Goal: Find specific page/section: Find specific page/section

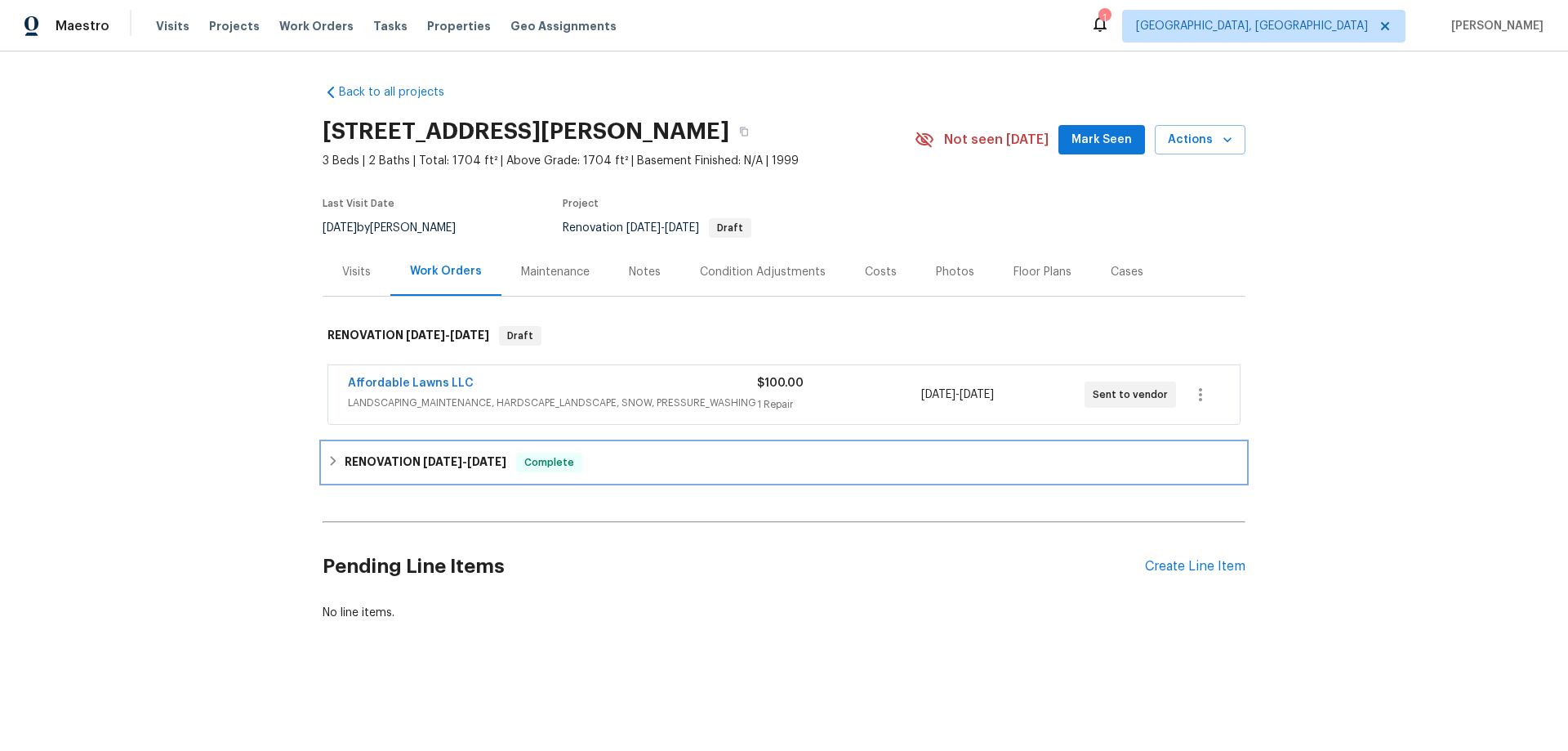
click at [408, 457] on h6 "RENOVATION 8/26/25 - 9/4/25" at bounding box center [425, 462] width 162 height 20
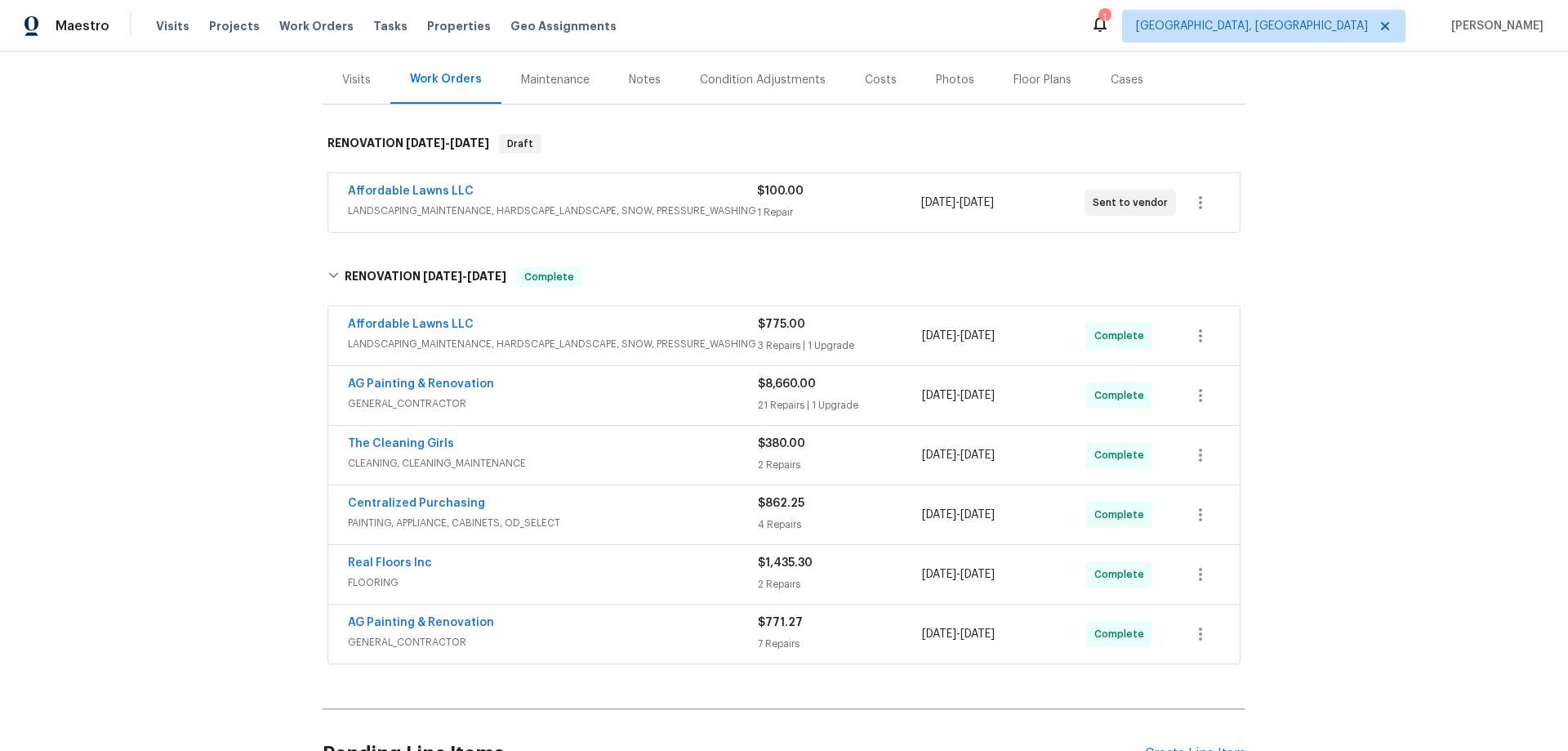
scroll to position [164, 0]
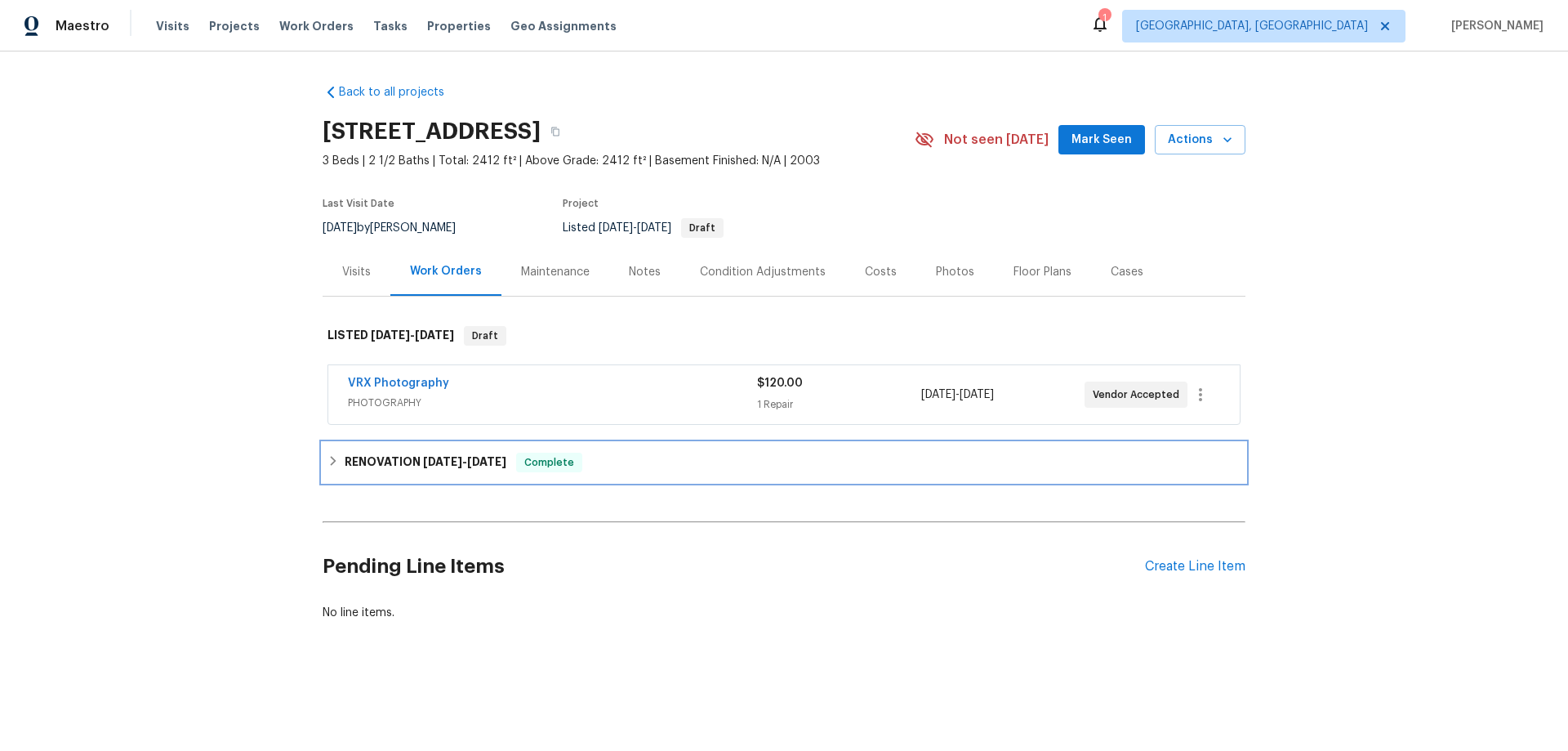
drag, startPoint x: 417, startPoint y: 452, endPoint x: 416, endPoint y: 470, distance: 18.0
click at [416, 452] on div "RENOVATION 8/28/25 - 9/4/25 Complete" at bounding box center [784, 462] width 923 height 39
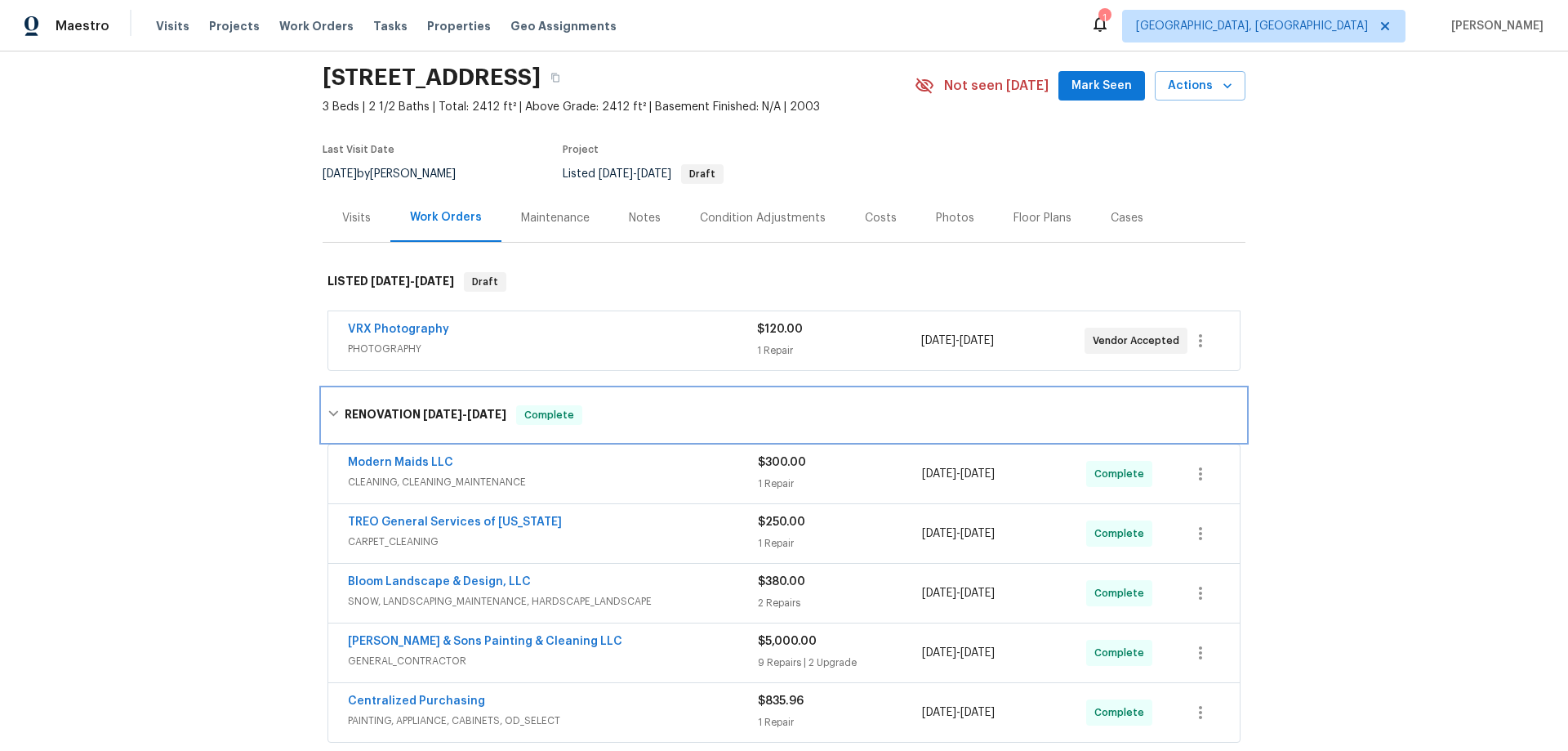
scroll to position [81, 0]
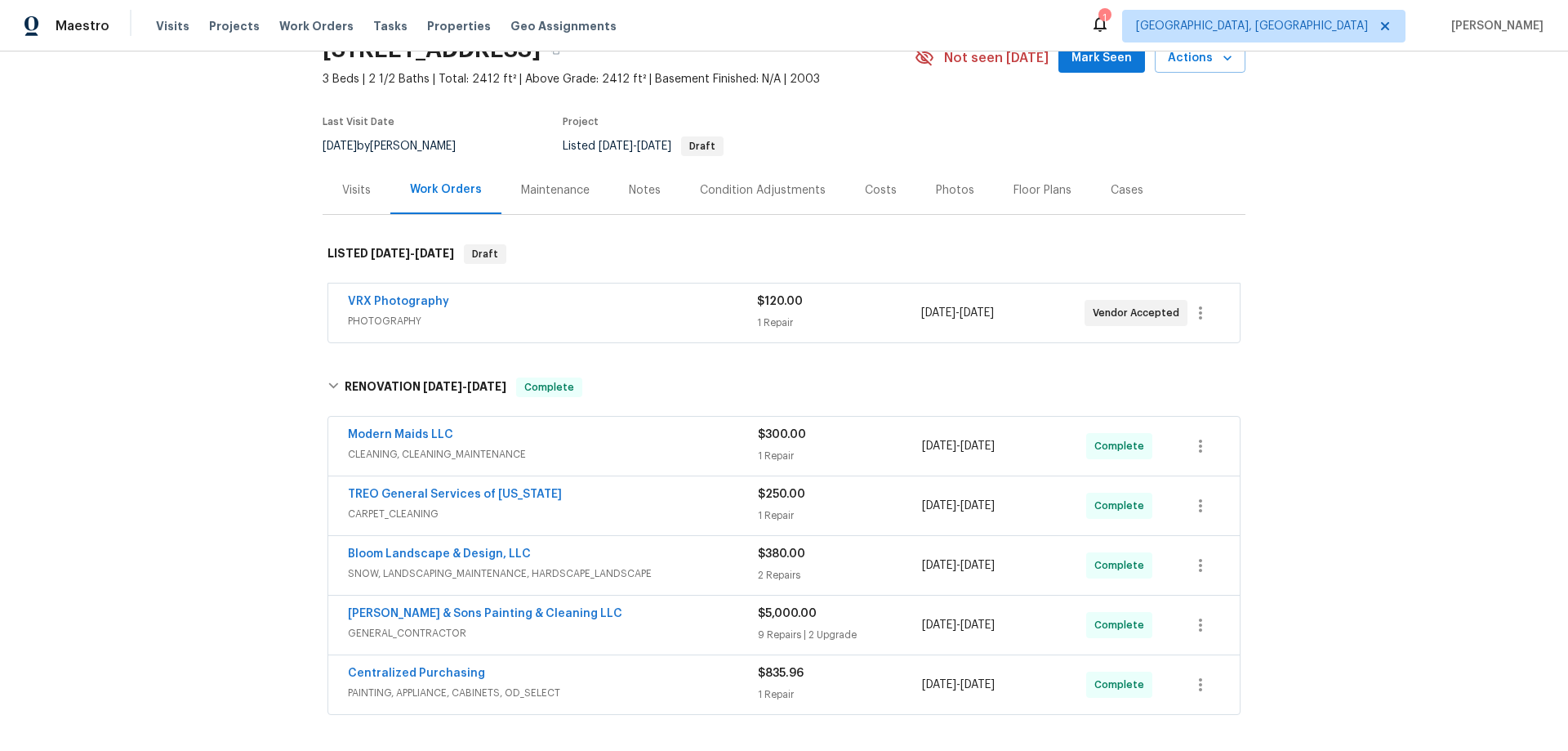
click at [1359, 154] on div "Back to all projects 5121 Neuse Commons Ln, Raleigh, NC 27616 3 Beds | 2 1/2 Ba…" at bounding box center [784, 401] width 1568 height 699
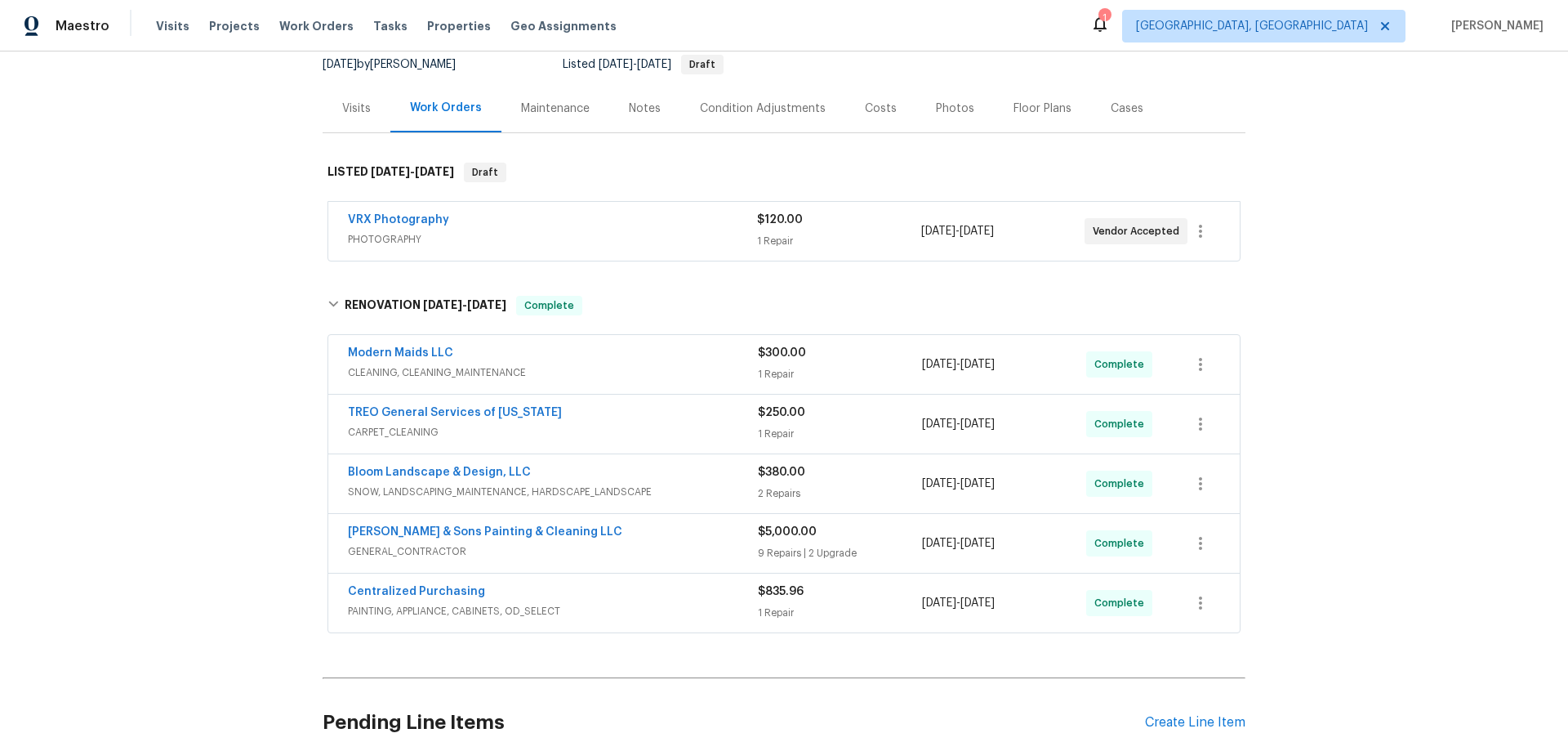
click at [227, 390] on div "Back to all projects 5121 Neuse Commons Ln, Raleigh, NC 27616 3 Beds | 2 1/2 Ba…" at bounding box center [784, 401] width 1568 height 699
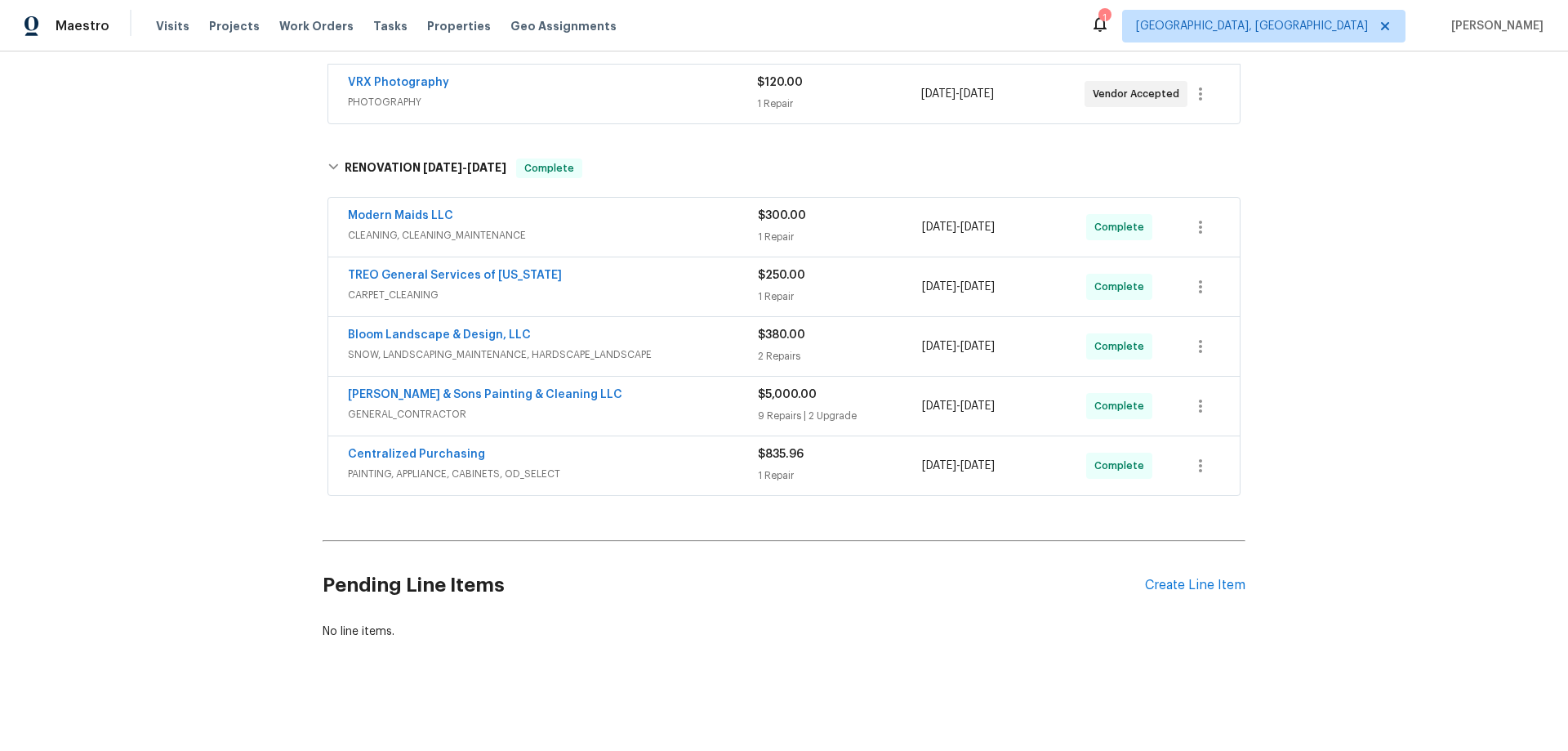
scroll to position [313, 0]
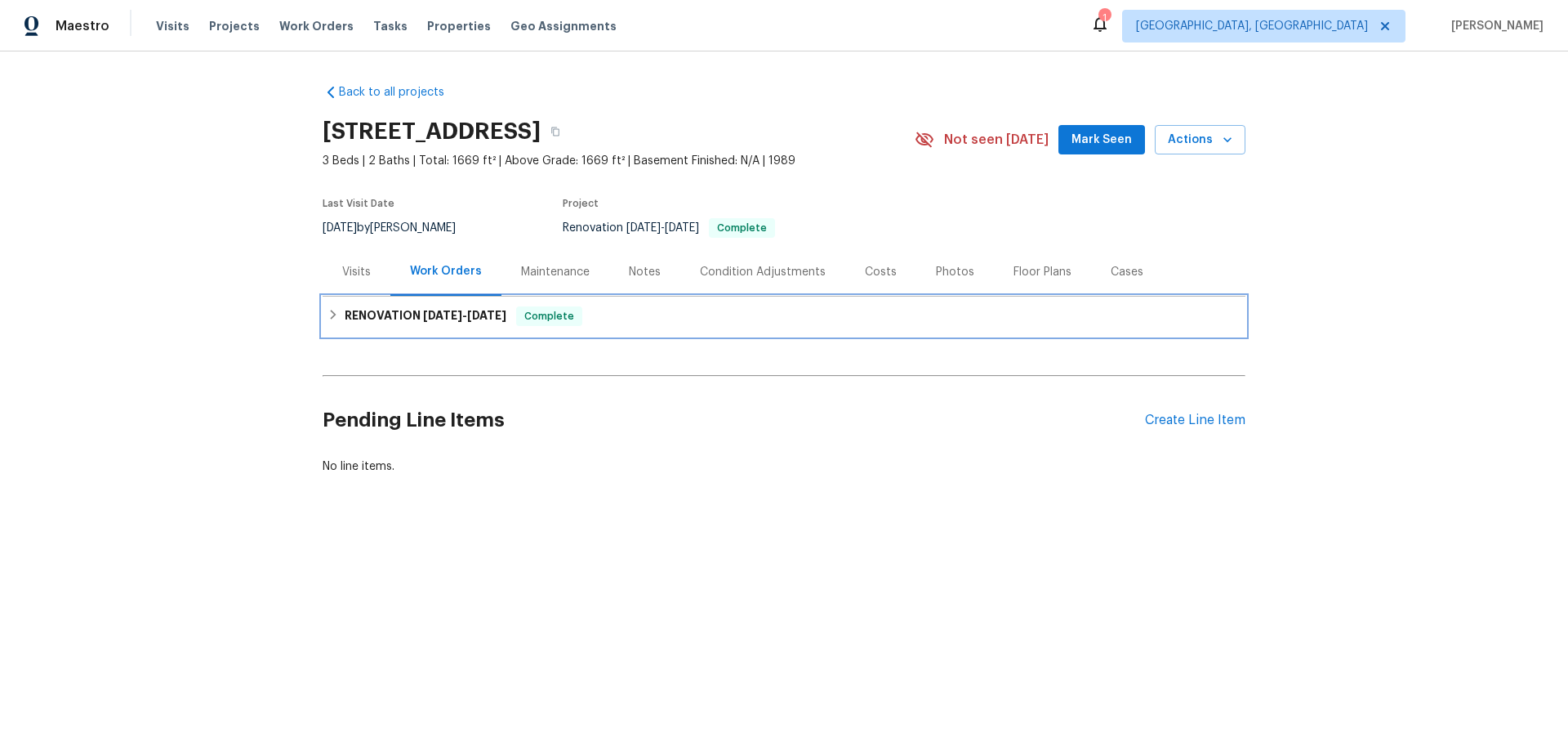
click at [401, 316] on h6 "RENOVATION [DATE] - [DATE]" at bounding box center [425, 316] width 162 height 20
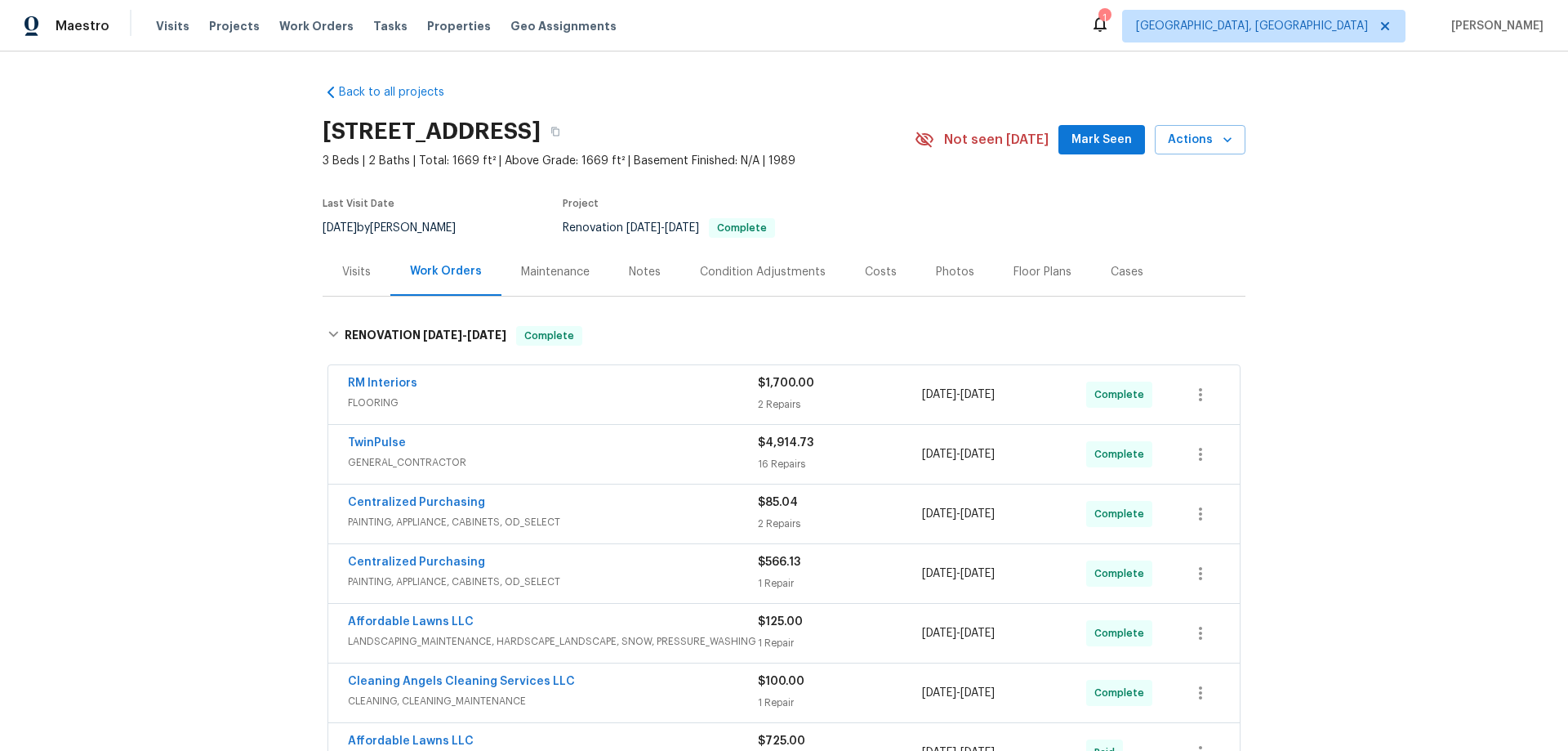
click at [1473, 279] on div "Back to all projects 704 Topleaf Ct, Garner, NC 27529 3 Beds | 2 Baths | Total:…" at bounding box center [784, 401] width 1568 height 699
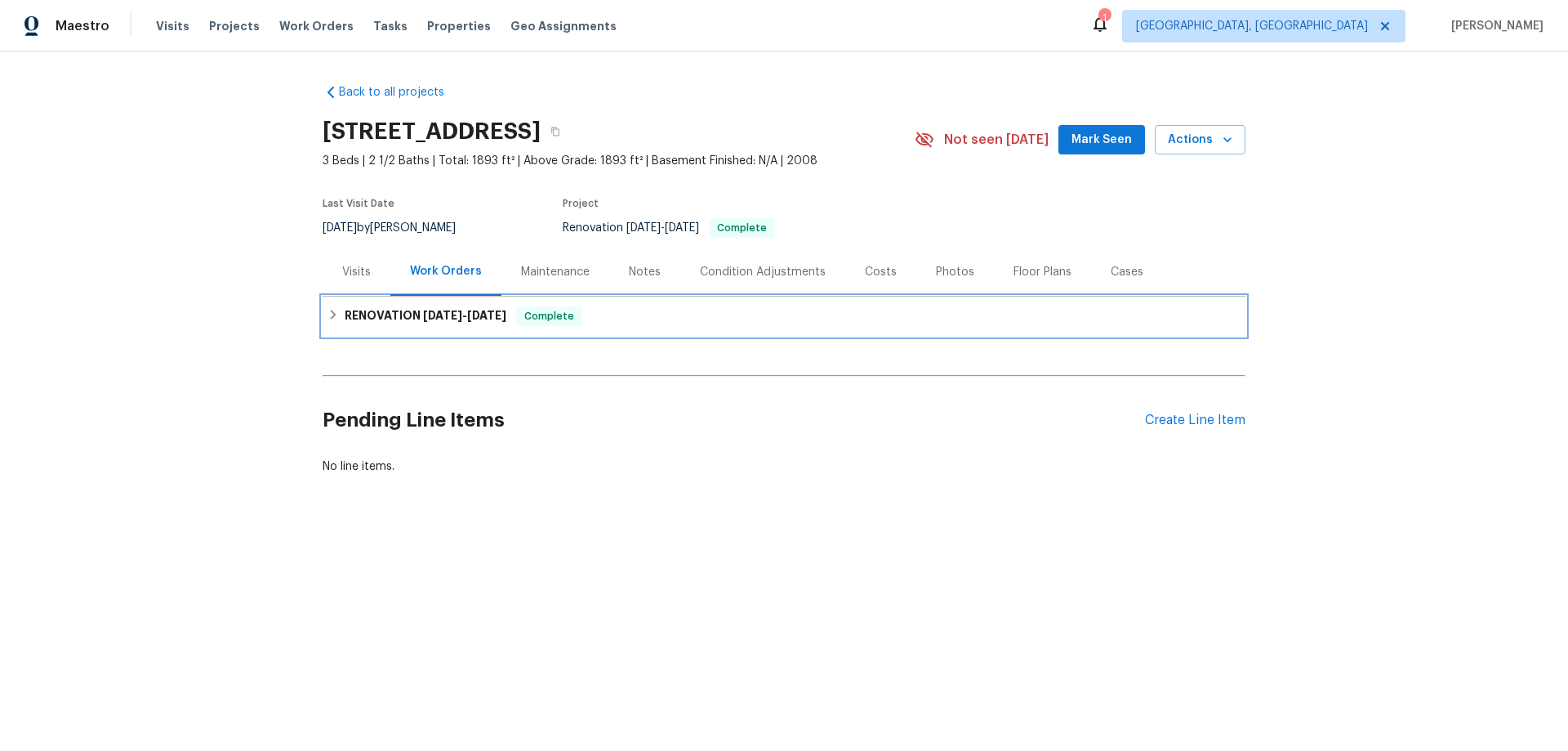
click at [338, 316] on div "RENOVATION 8/27/25 - 9/5/25 Complete" at bounding box center [784, 316] width 913 height 20
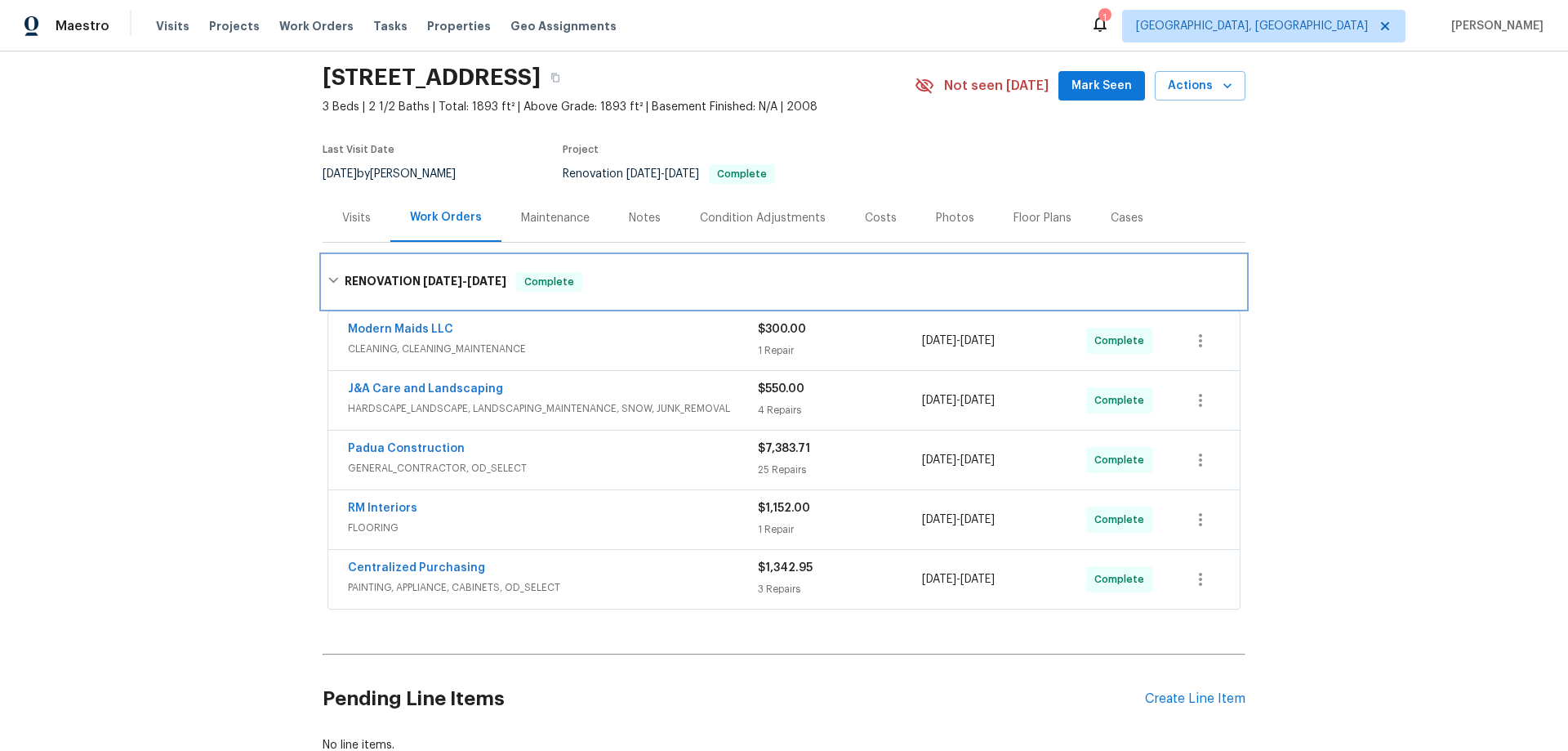
scroll to position [164, 0]
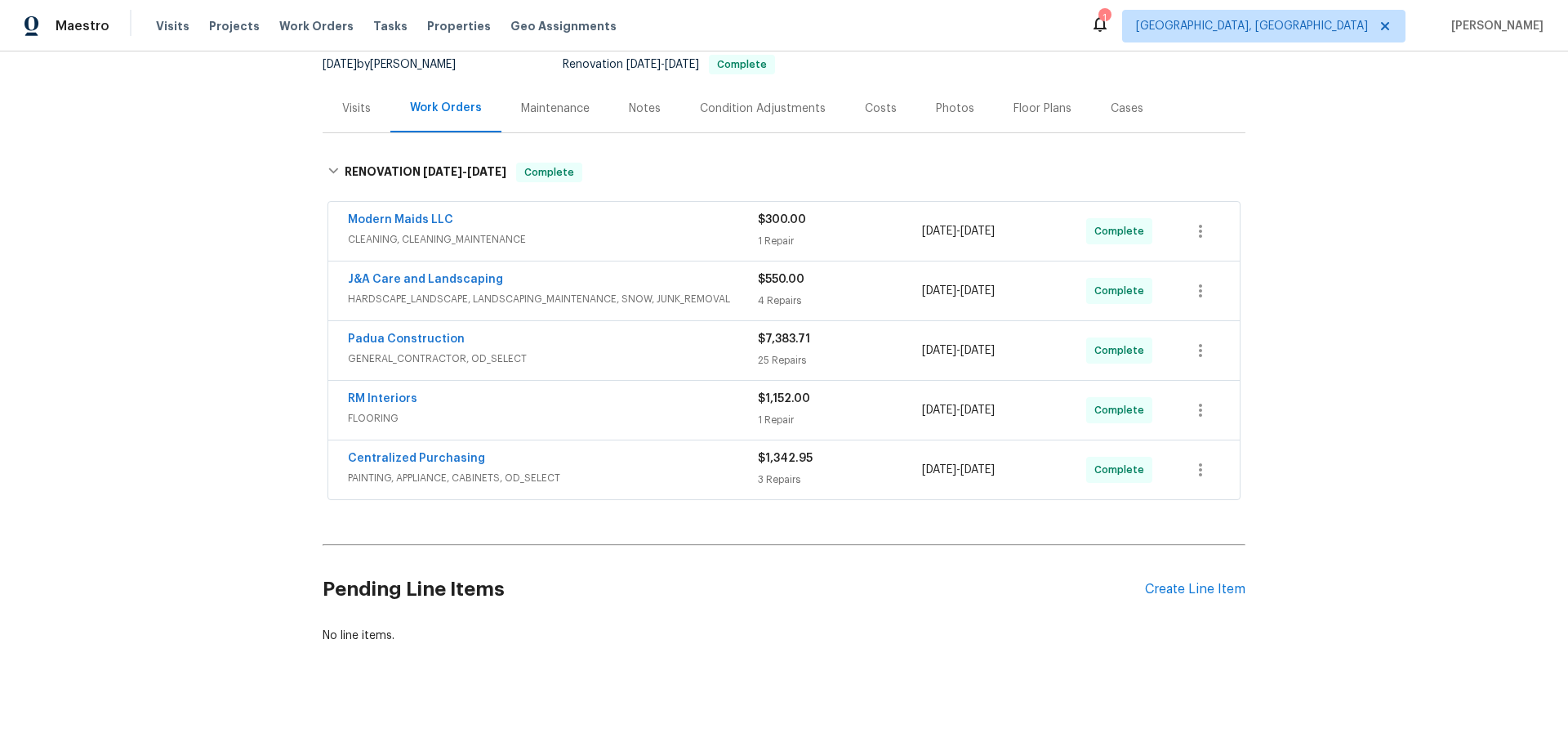
click at [146, 373] on div "Back to all projects 42 British Ln, Cameron, NC 28326 3 Beds | 2 1/2 Baths | To…" at bounding box center [784, 401] width 1568 height 699
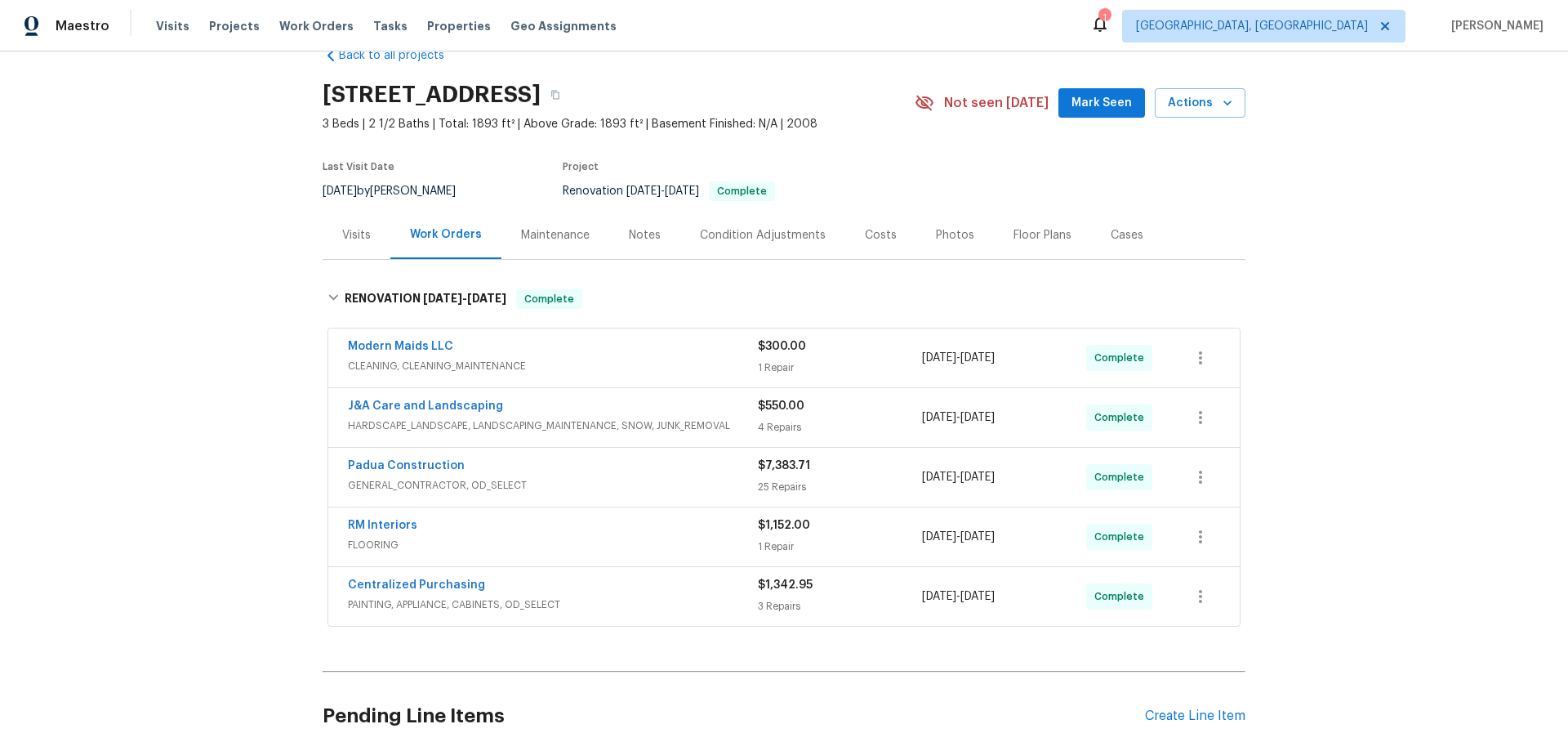
scroll to position [0, 0]
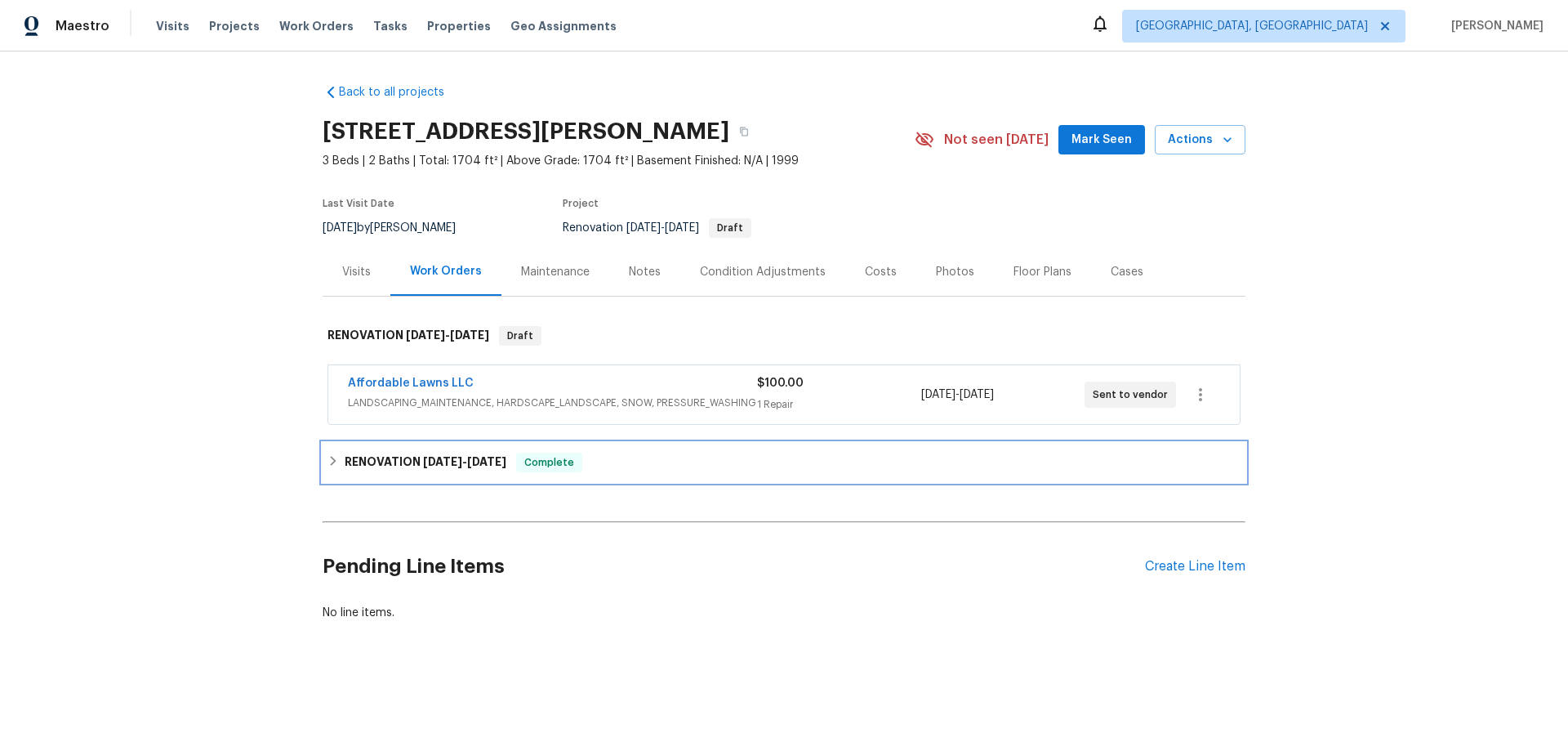
drag, startPoint x: 356, startPoint y: 461, endPoint x: 329, endPoint y: 428, distance: 42.6
click at [353, 454] on h6 "RENOVATION 8/26/25 - 9/4/25" at bounding box center [425, 462] width 162 height 20
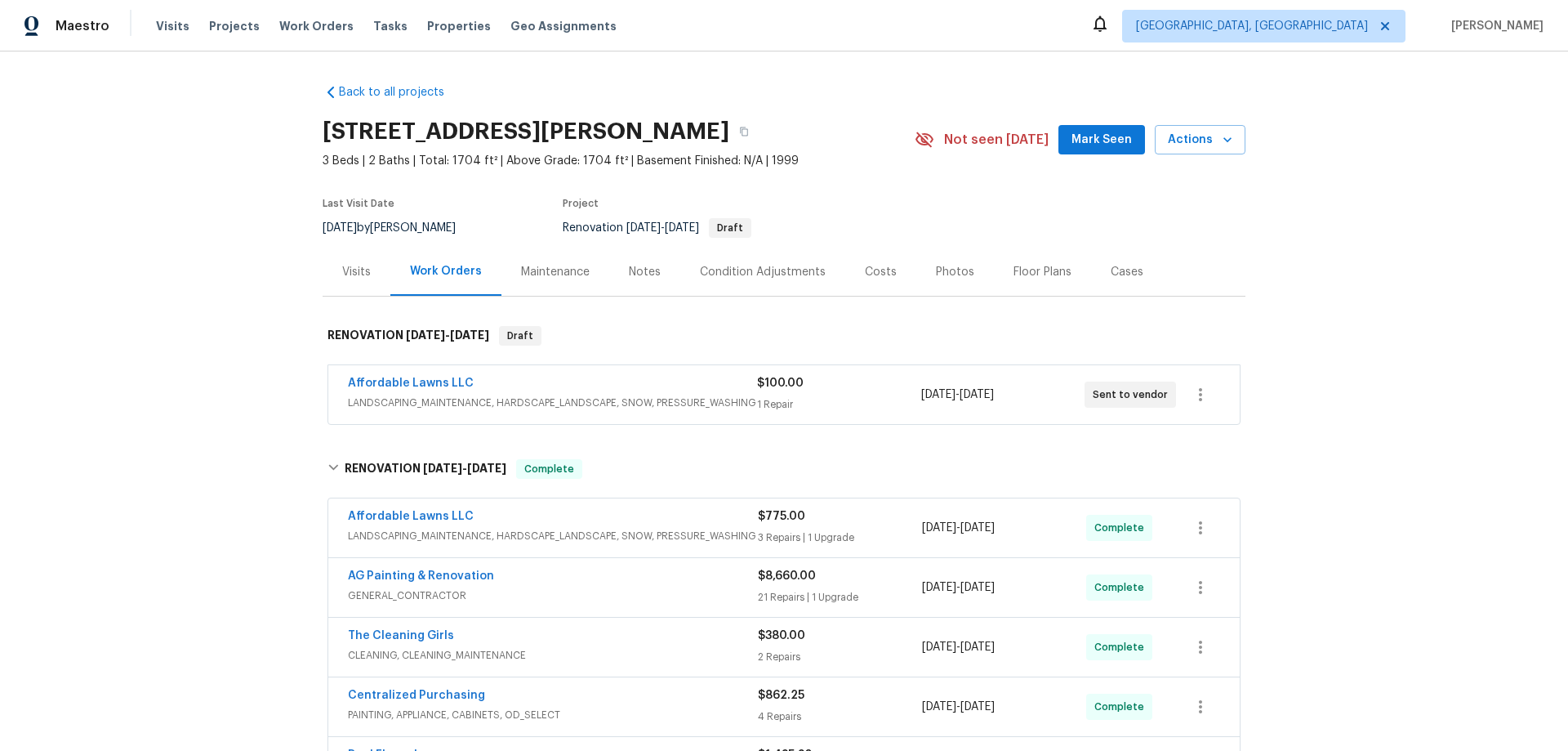
click at [71, 229] on div "Back to all projects 201 Creech Rd, Garner, NC 27529 3 Beds | 2 Baths | Total: …" at bounding box center [784, 401] width 1568 height 699
click at [86, 345] on div "Back to all projects 201 Creech Rd, Garner, NC 27529 3 Beds | 2 Baths | Total: …" at bounding box center [784, 401] width 1568 height 699
click at [177, 551] on div "Back to all projects 201 Creech Rd, Garner, NC 27529 3 Beds | 2 Baths | Total: …" at bounding box center [784, 401] width 1568 height 699
click at [242, 287] on div "Back to all projects 201 Creech Rd, Garner, NC 27529 3 Beds | 2 Baths | Total: …" at bounding box center [784, 401] width 1568 height 699
click at [223, 431] on div "Back to all projects 201 Creech Rd, Garner, NC 27529 3 Beds | 2 Baths | Total: …" at bounding box center [784, 401] width 1568 height 699
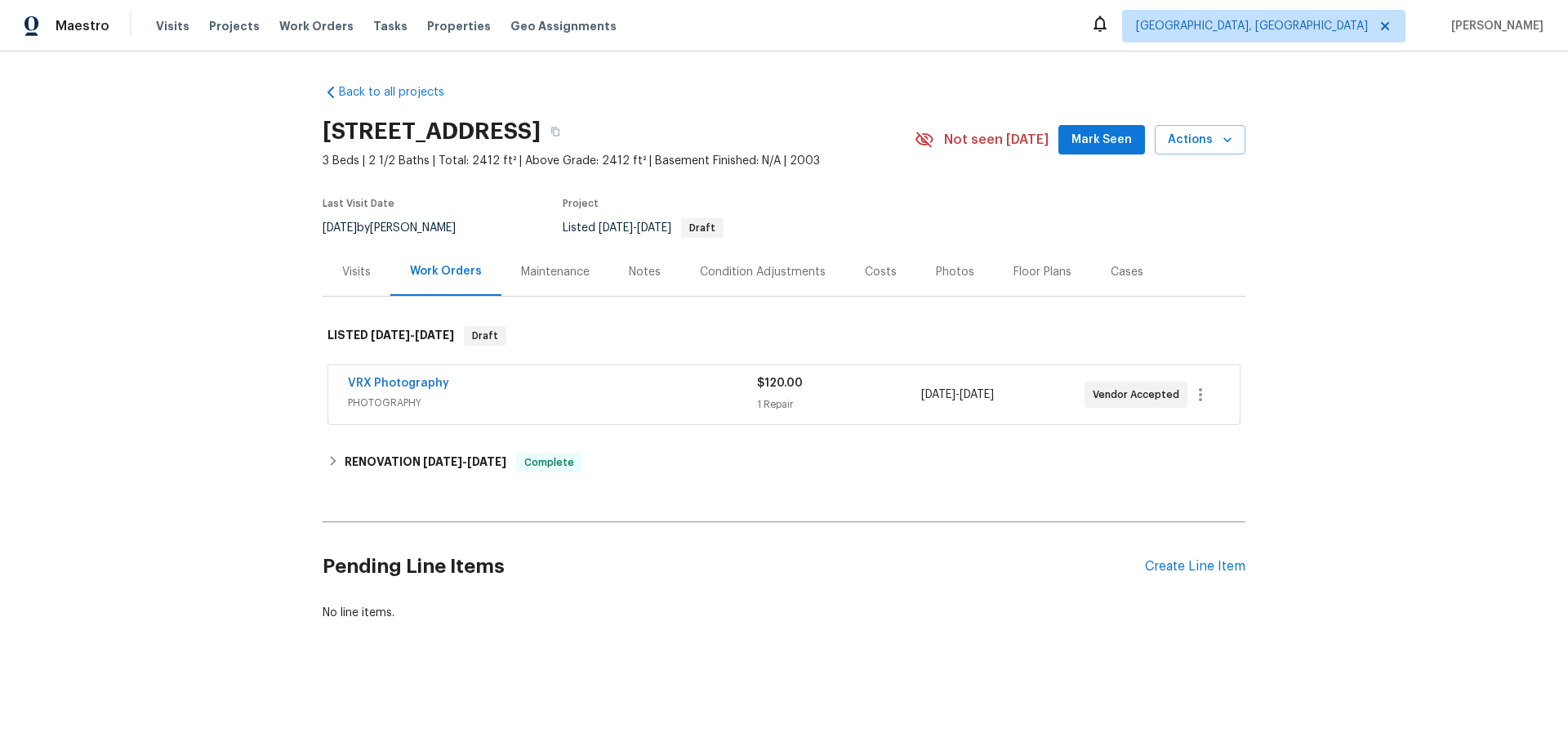
click at [333, 440] on div "Back to all projects [STREET_ADDRESS] 3 Beds | 2 1/2 Baths | Total: 2412 ft² | …" at bounding box center [784, 353] width 923 height 563
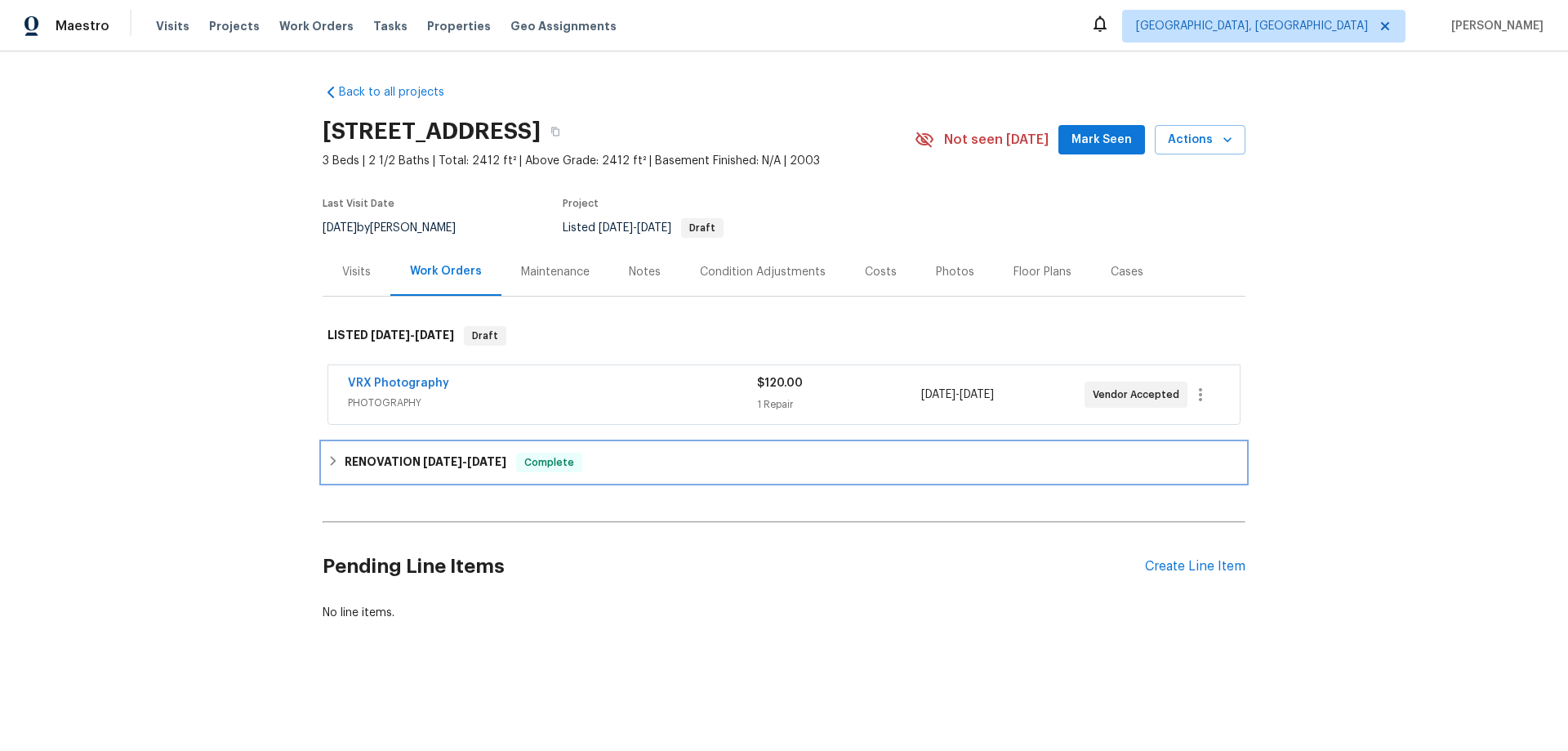
click at [327, 468] on div "RENOVATION [DATE] - [DATE] Complete" at bounding box center [784, 462] width 913 height 20
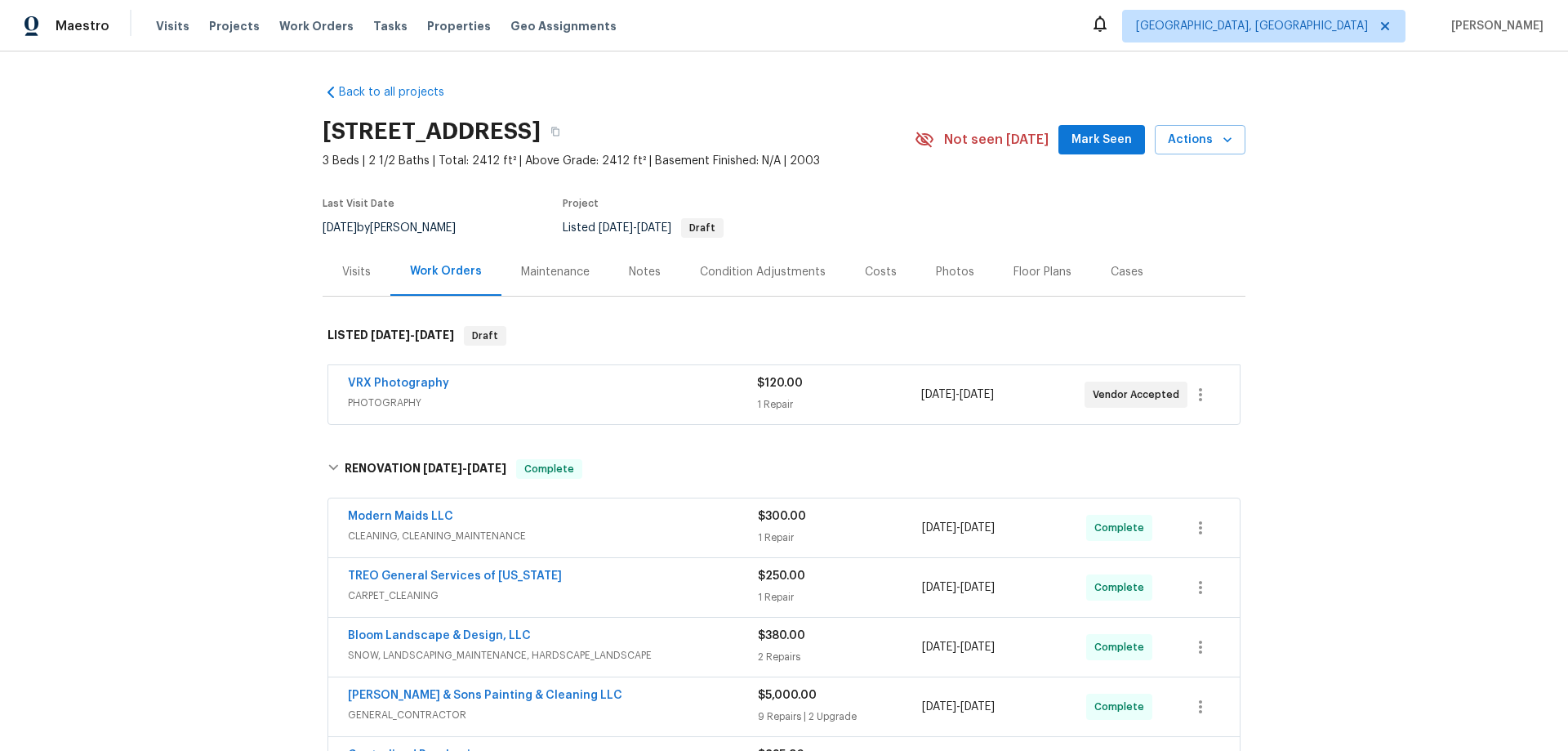
click at [176, 229] on div "Back to all projects [STREET_ADDRESS] 3 Beds | 2 1/2 Baths | Total: 2412 ft² | …" at bounding box center [784, 401] width 1568 height 699
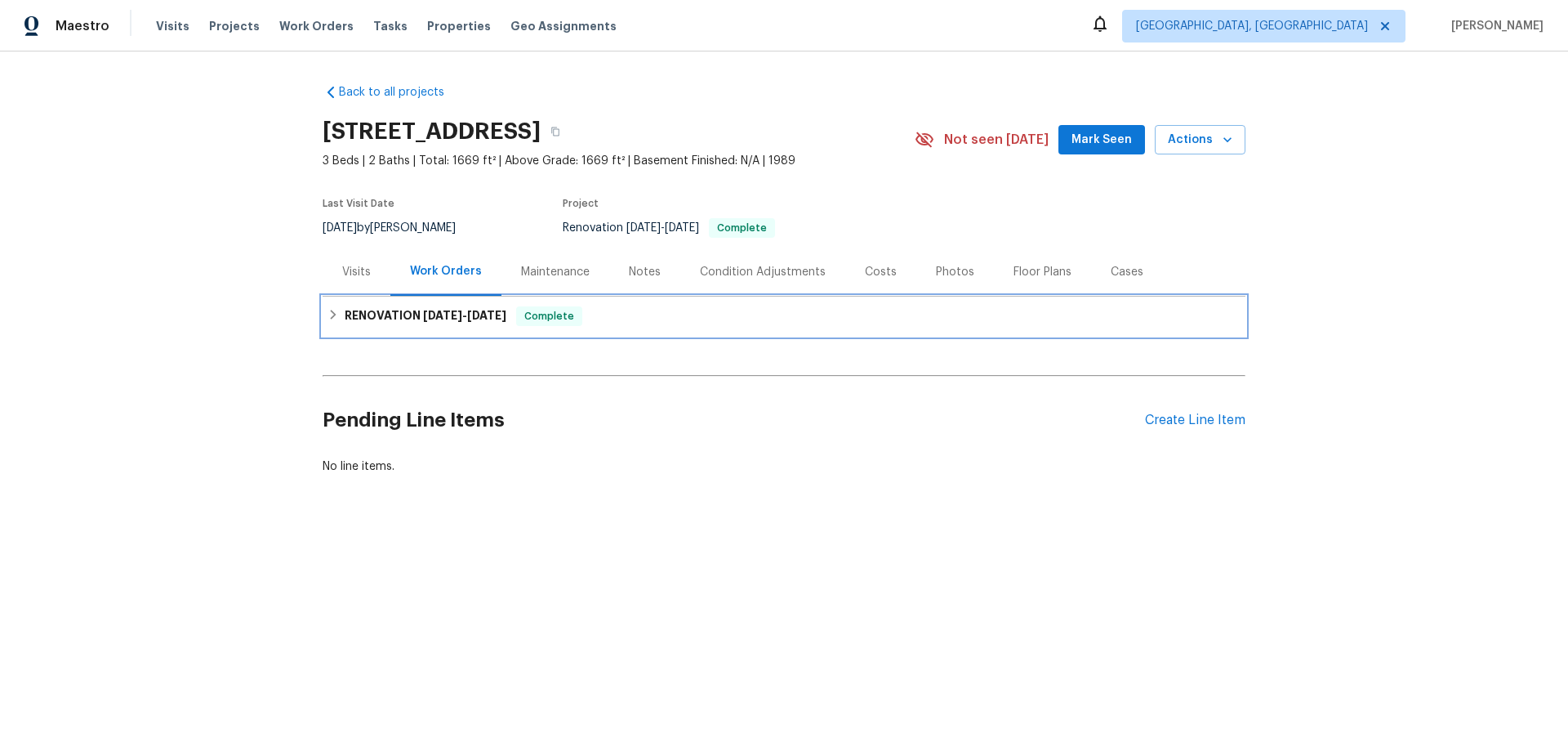
drag, startPoint x: 342, startPoint y: 324, endPoint x: 324, endPoint y: 339, distance: 23.4
click at [344, 322] on h6 "RENOVATION 8/18/25 - 9/4/25" at bounding box center [425, 316] width 162 height 20
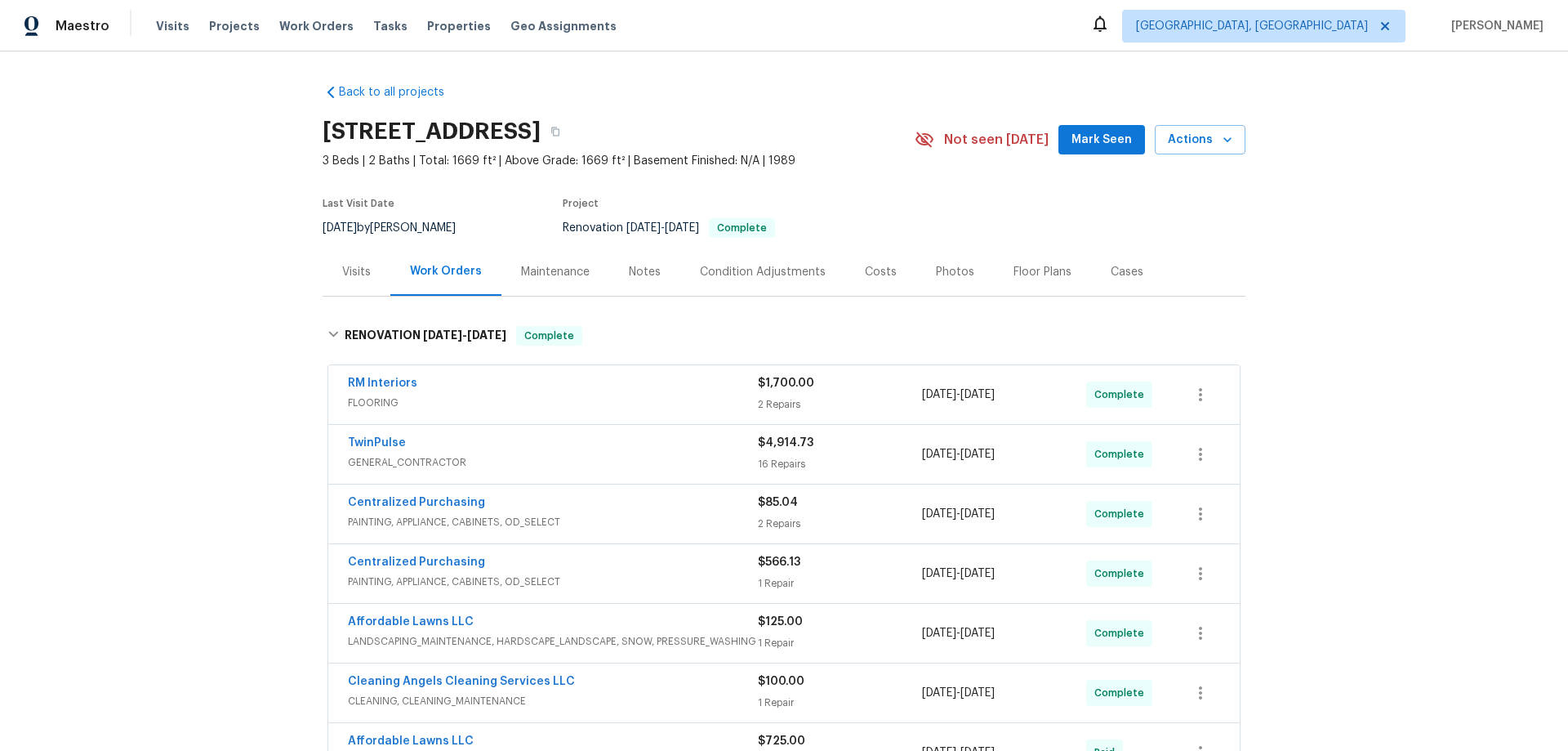
click at [248, 410] on div "Back to all projects 704 Topleaf Ct, Garner, NC 27529 3 Beds | 2 Baths | Total:…" at bounding box center [784, 401] width 1568 height 699
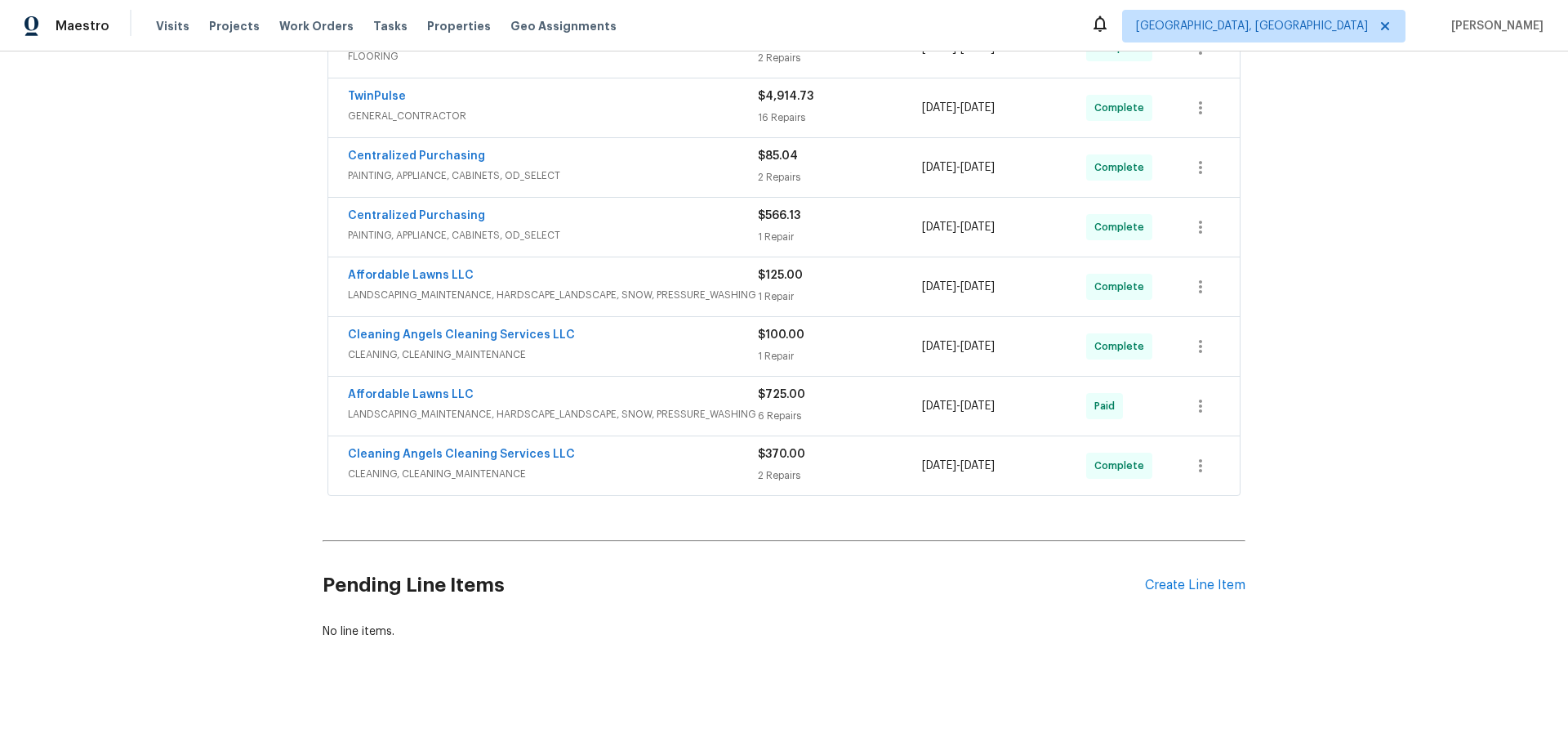
click at [112, 379] on div "Back to all projects 704 Topleaf Ct, Garner, NC 27529 3 Beds | 2 Baths | Total:…" at bounding box center [784, 401] width 1568 height 699
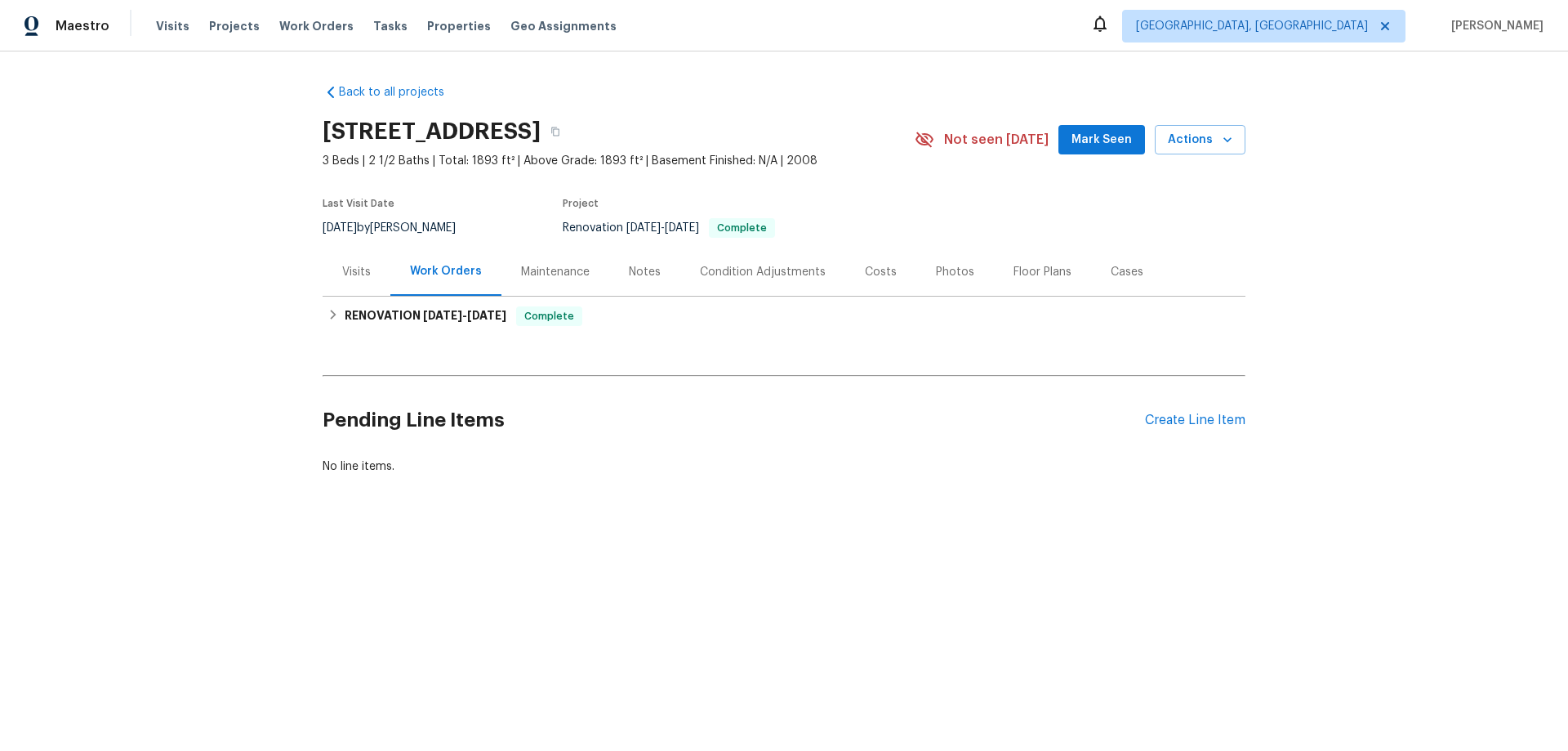
click at [314, 332] on div "Back to all projects [STREET_ADDRESS] 3 Beds | 2 1/2 Baths | Total: 1893 ft² | …" at bounding box center [784, 319] width 1568 height 535
click at [332, 317] on icon at bounding box center [332, 314] width 11 height 11
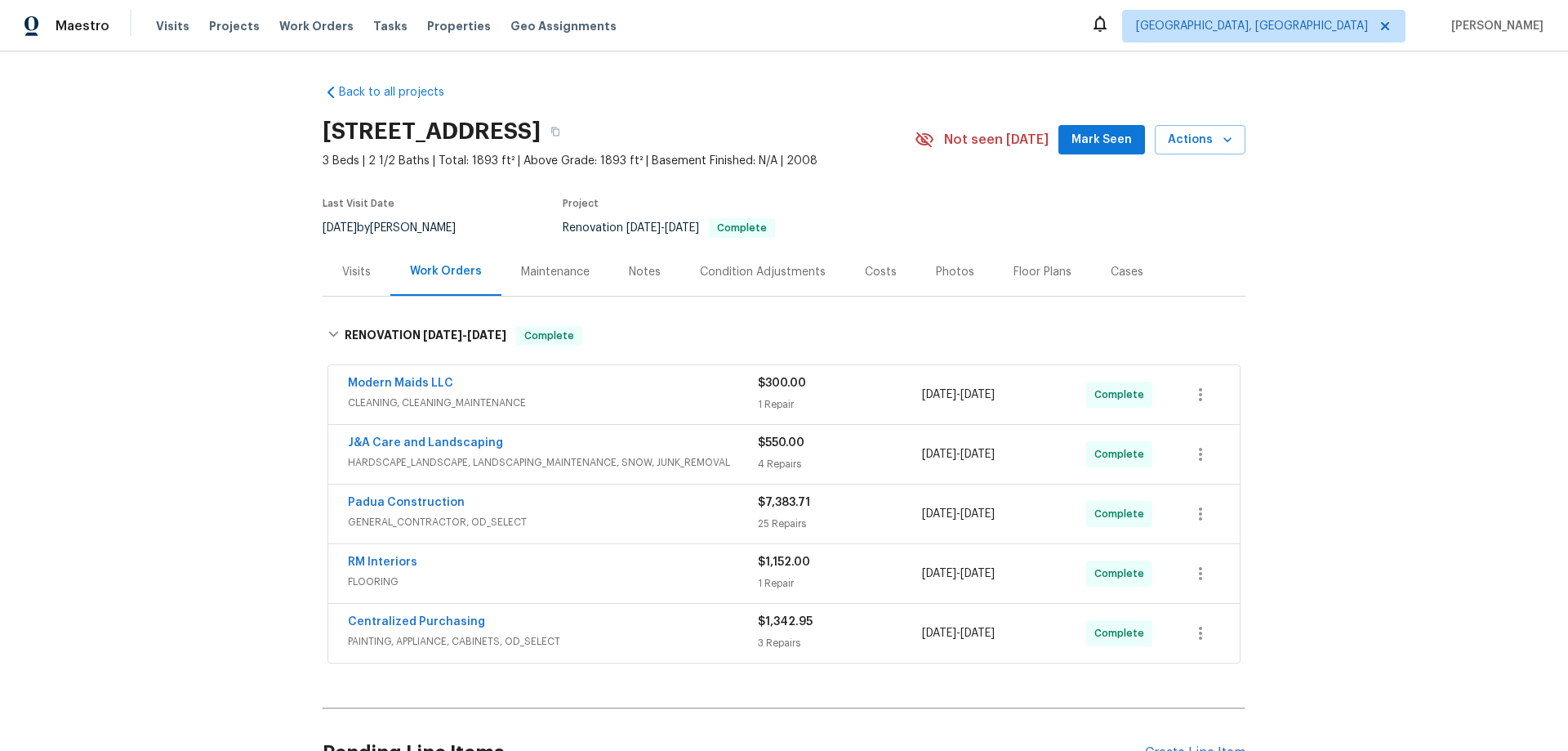
click at [251, 333] on div "Back to all projects [STREET_ADDRESS] 3 Beds | 2 1/2 Baths | Total: 1893 ft² | …" at bounding box center [784, 401] width 1568 height 699
click at [107, 460] on div "Back to all projects [STREET_ADDRESS] 3 Beds | 2 1/2 Baths | Total: 1893 ft² | …" at bounding box center [784, 401] width 1568 height 699
